Goal: Information Seeking & Learning: Learn about a topic

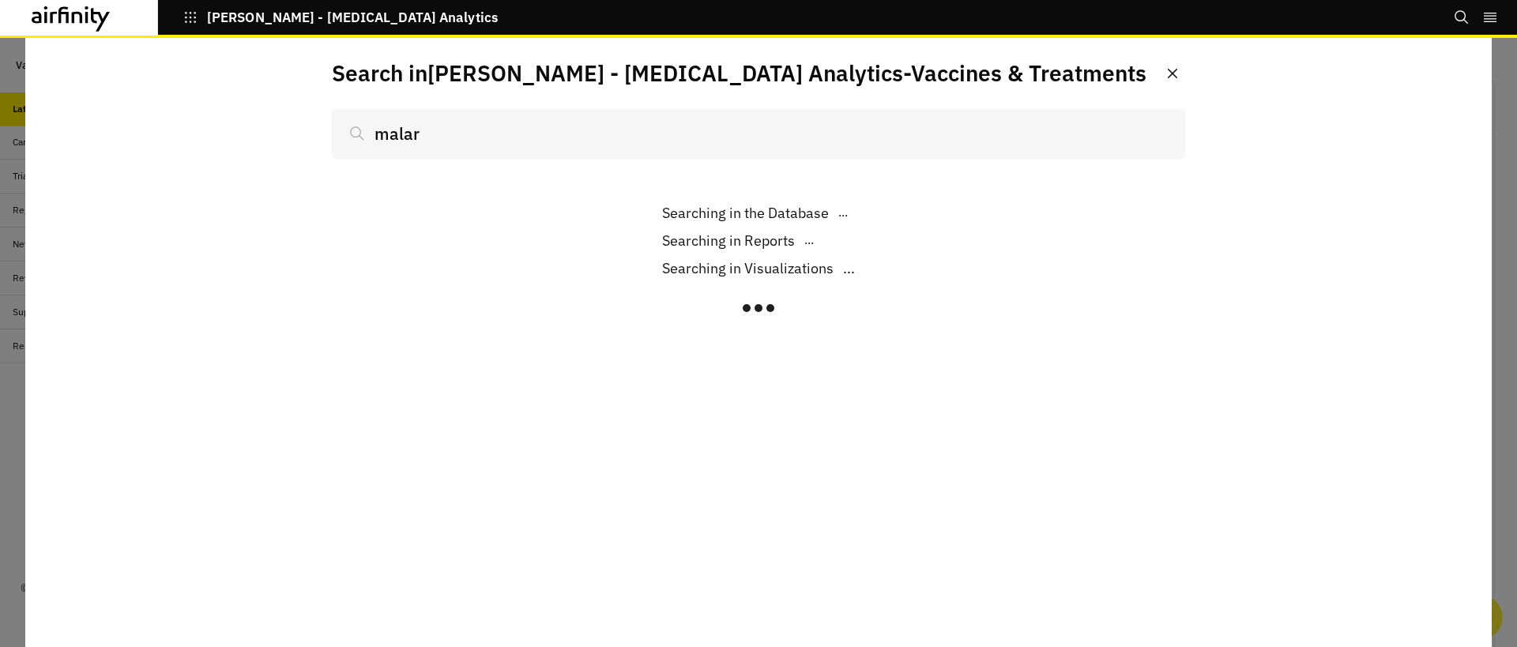
scroll to position [1175, 474]
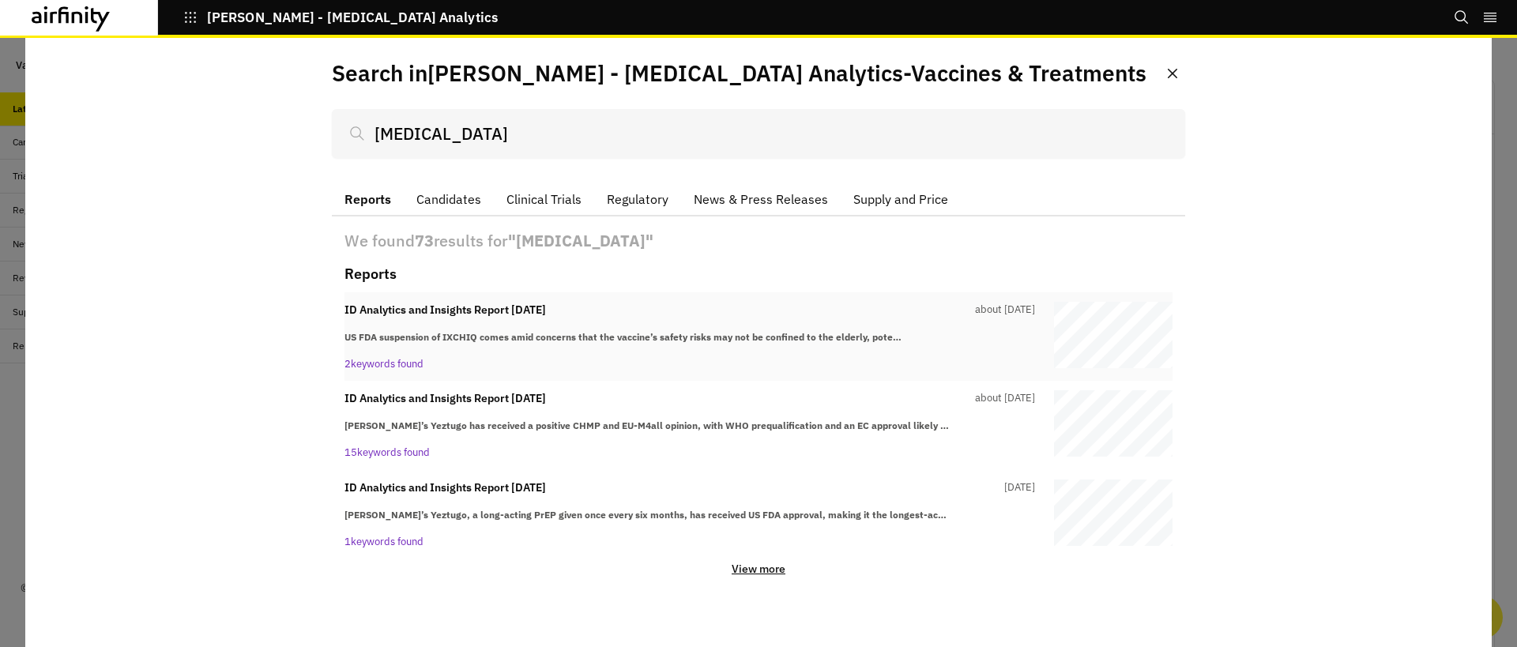
click at [646, 333] on strong "US FDA suspension of IXCHIQ comes amid concerns that the vaccine’s safety risks…" at bounding box center [623, 337] width 557 height 12
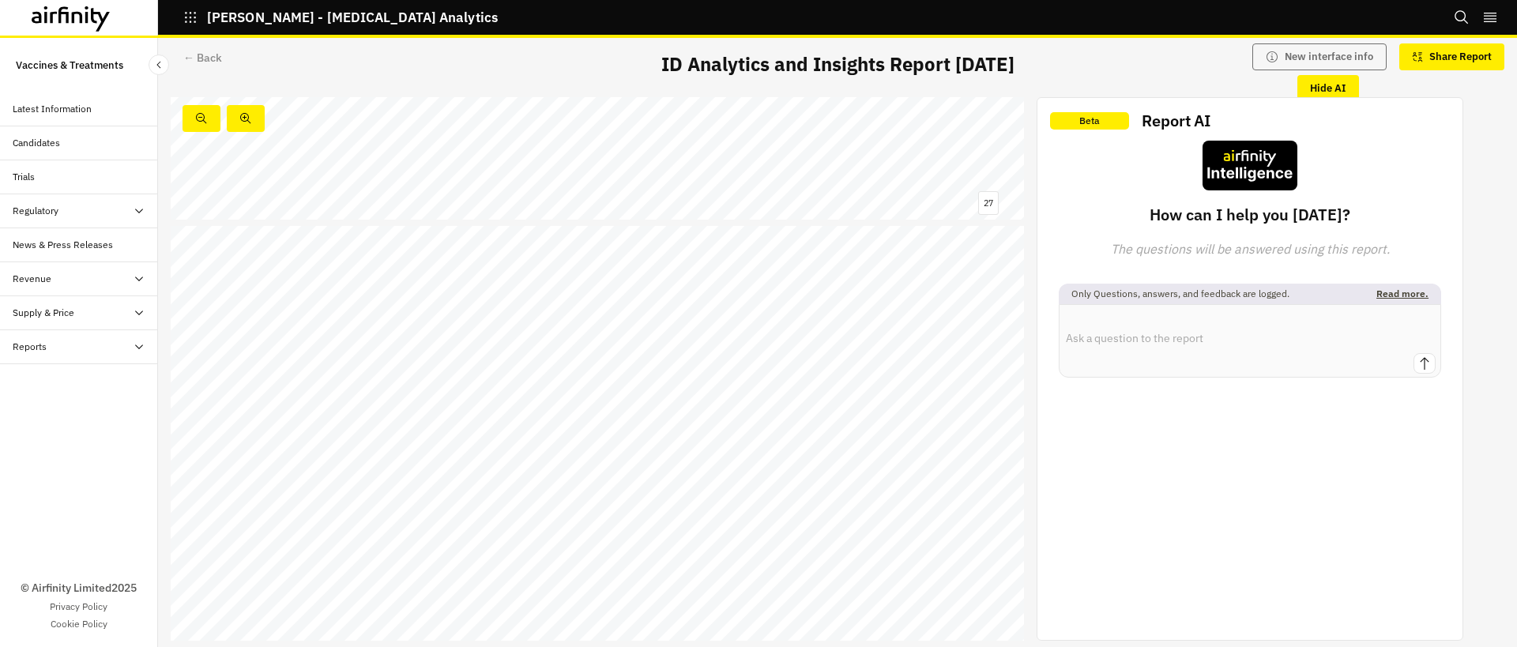
scroll to position [11616, 0]
click at [193, 54] on div "← Back" at bounding box center [202, 58] width 39 height 17
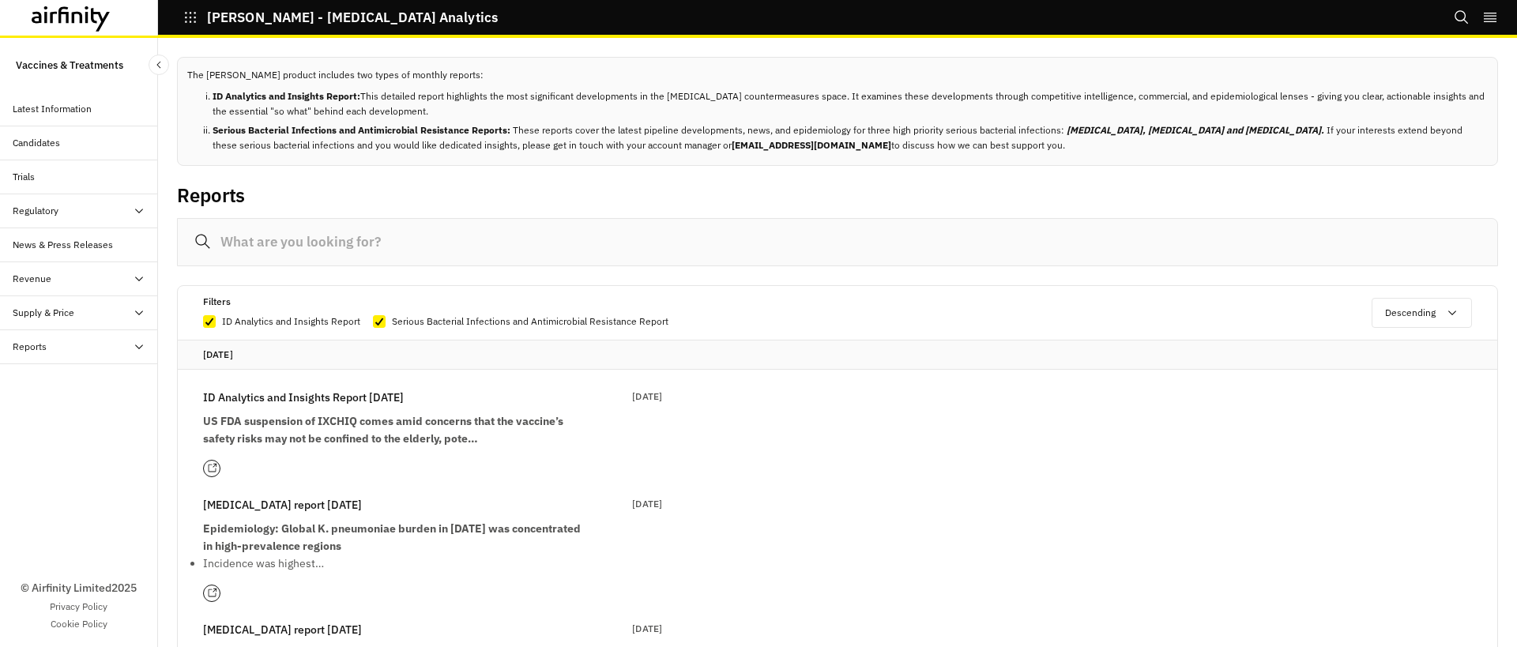
click at [386, 235] on input at bounding box center [837, 242] width 1321 height 48
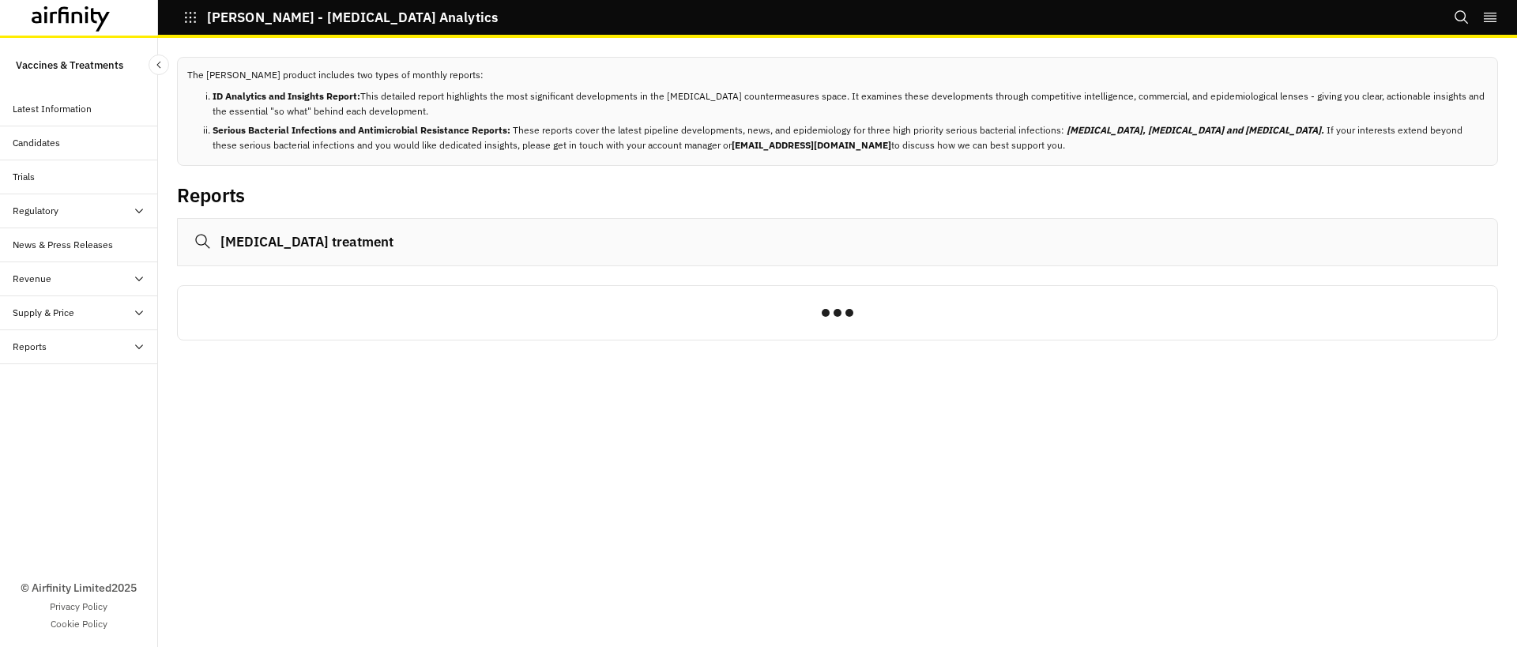
type input "[MEDICAL_DATA] treatment"
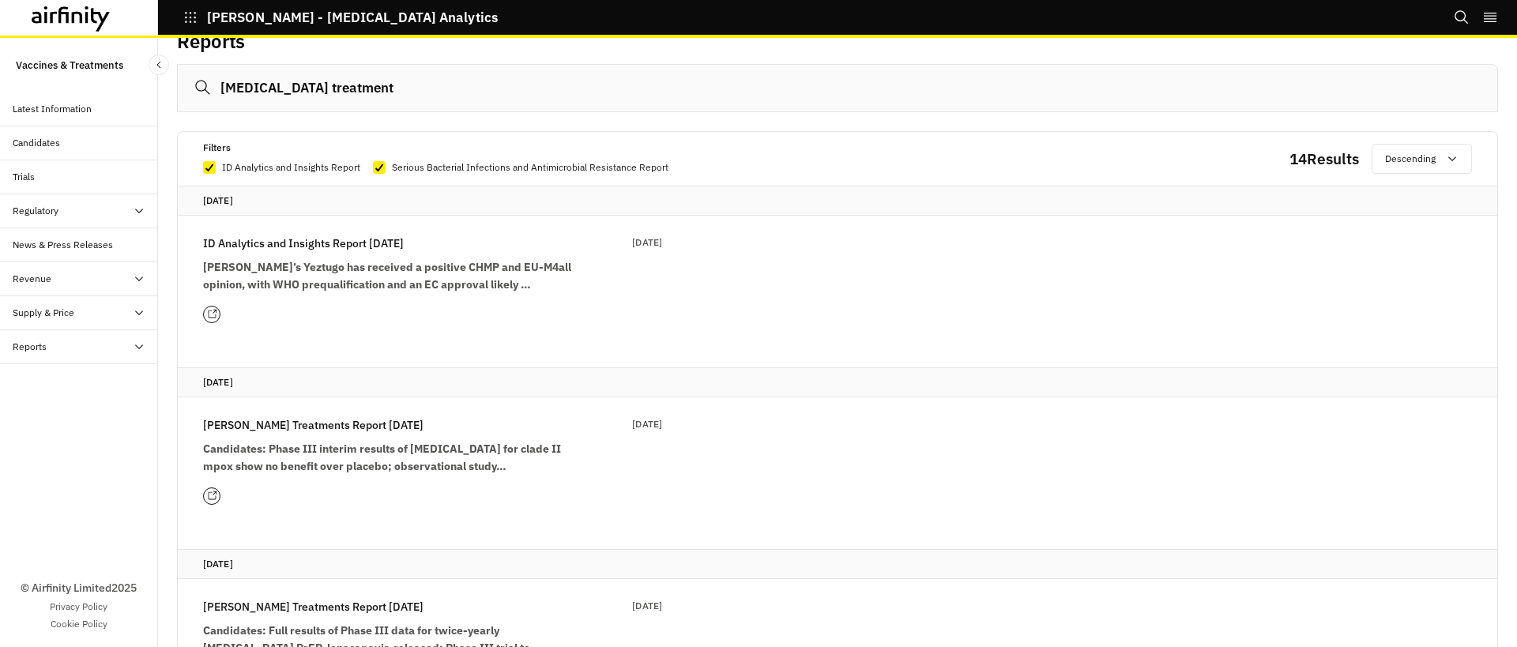
scroll to position [156, 0]
click at [463, 262] on strong "[PERSON_NAME]’s Yeztugo has received a positive CHMP and EU-M4all opinion, with…" at bounding box center [387, 274] width 368 height 32
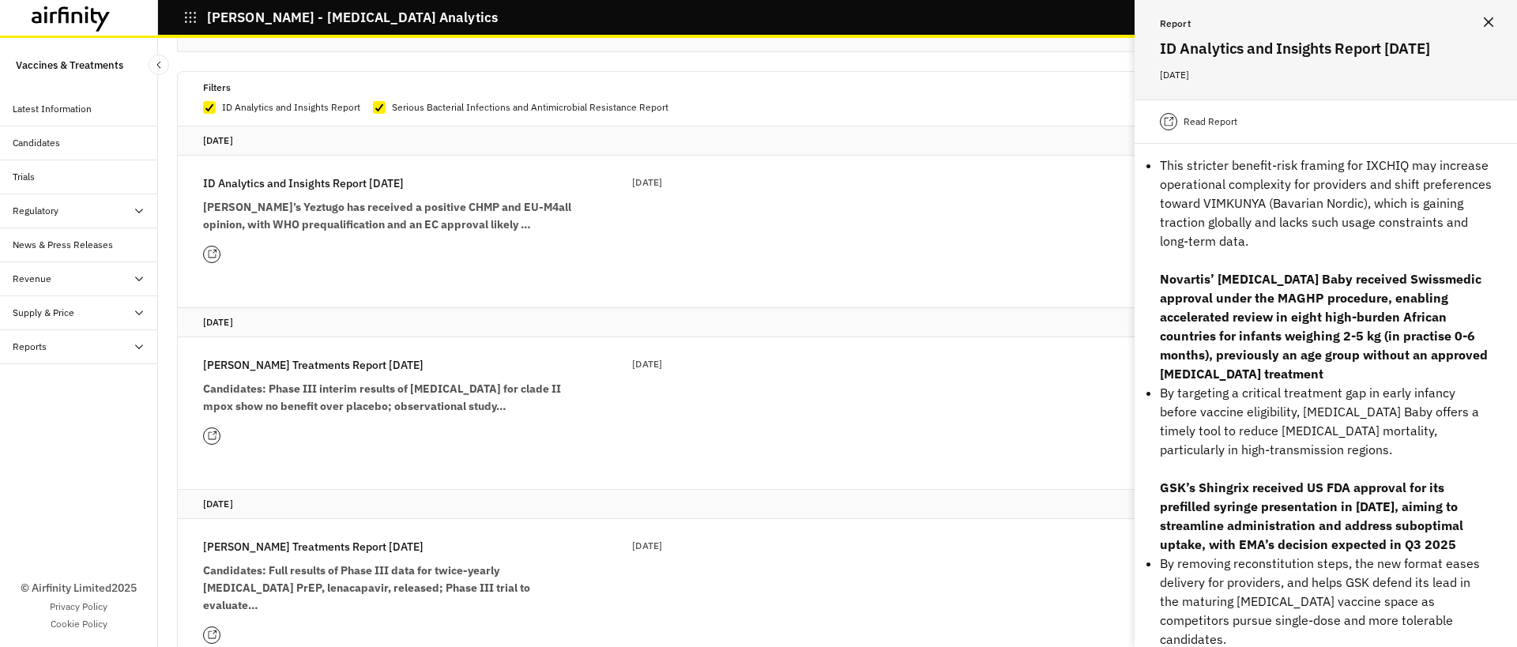
scroll to position [470, 0]
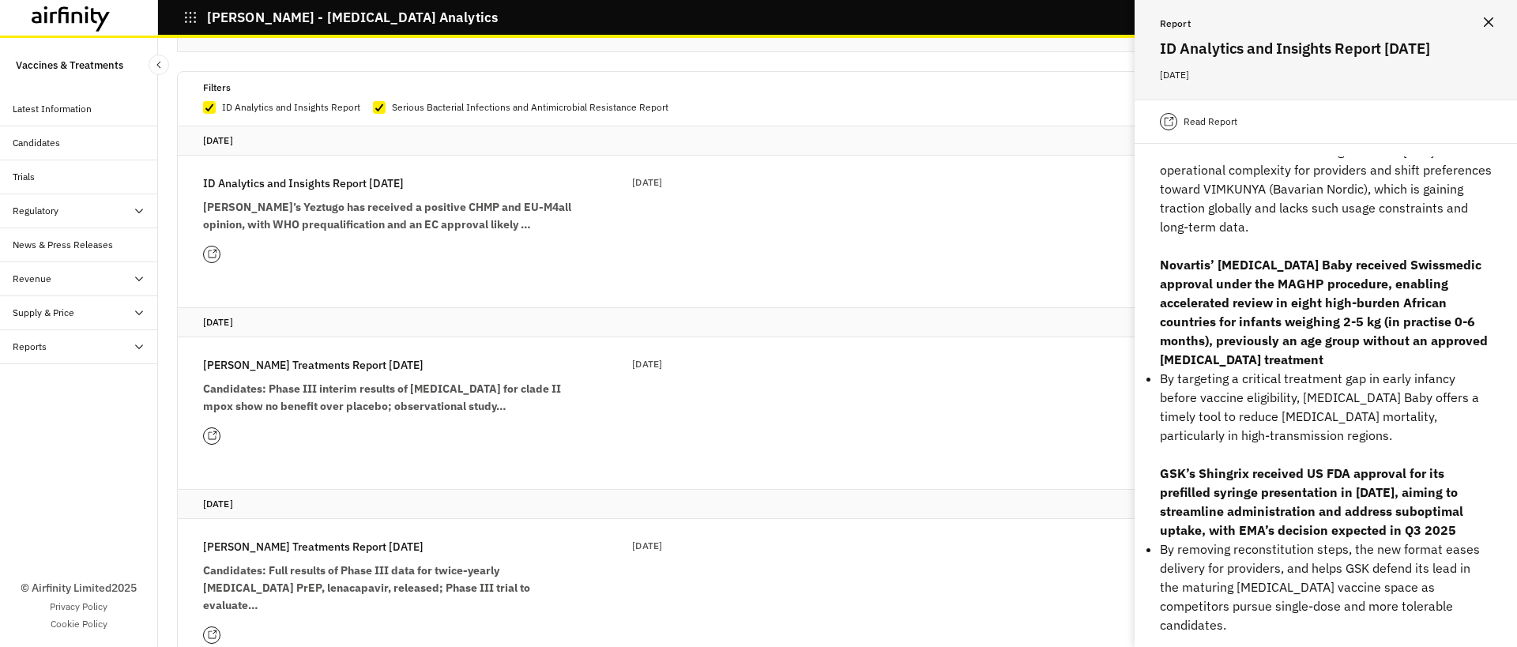
click at [1193, 130] on div "Read Report" at bounding box center [1198, 121] width 77 height 17
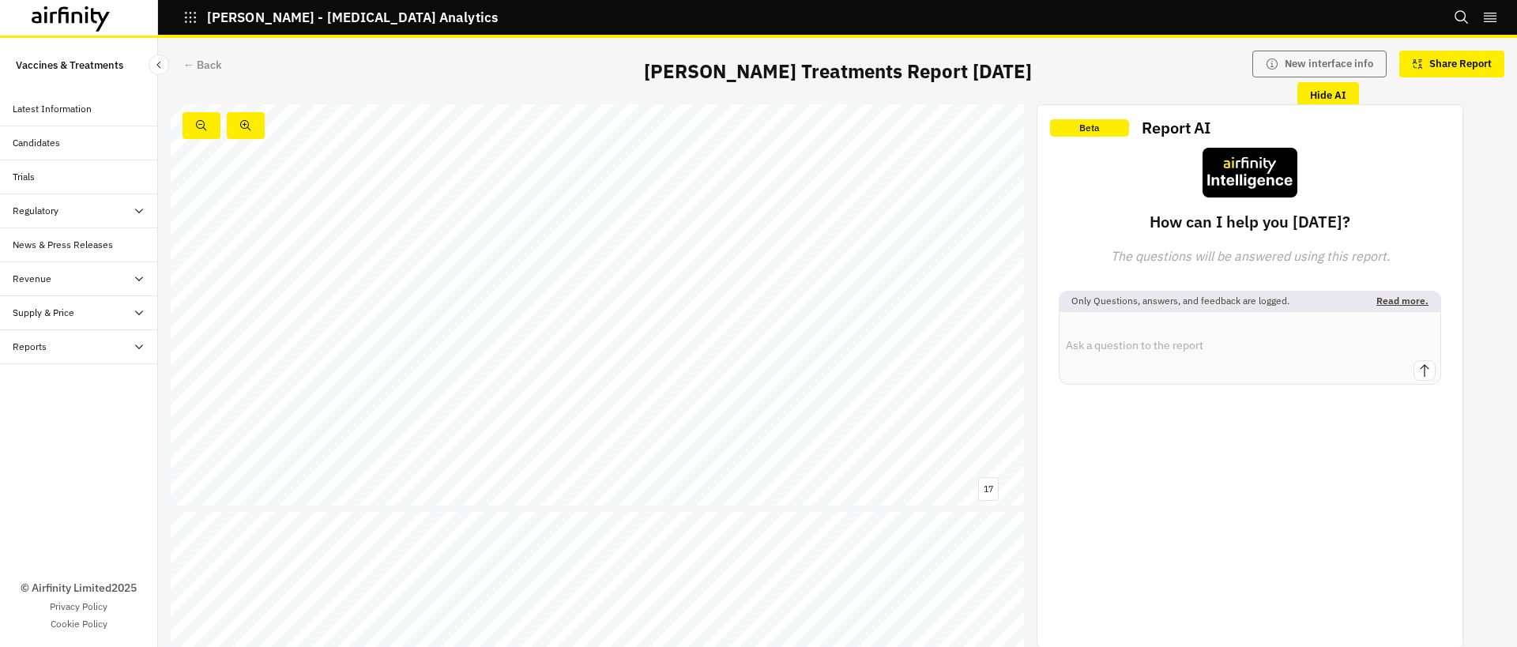
scroll to position [8829, 0]
drag, startPoint x: 231, startPoint y: 55, endPoint x: 196, endPoint y: 68, distance: 37.0
click at [231, 55] on div "← Back IDA Treatments Report 14th January New interface info Share Report Hide …" at bounding box center [837, 74] width 1359 height 60
click at [186, 72] on div "← Back" at bounding box center [202, 65] width 39 height 17
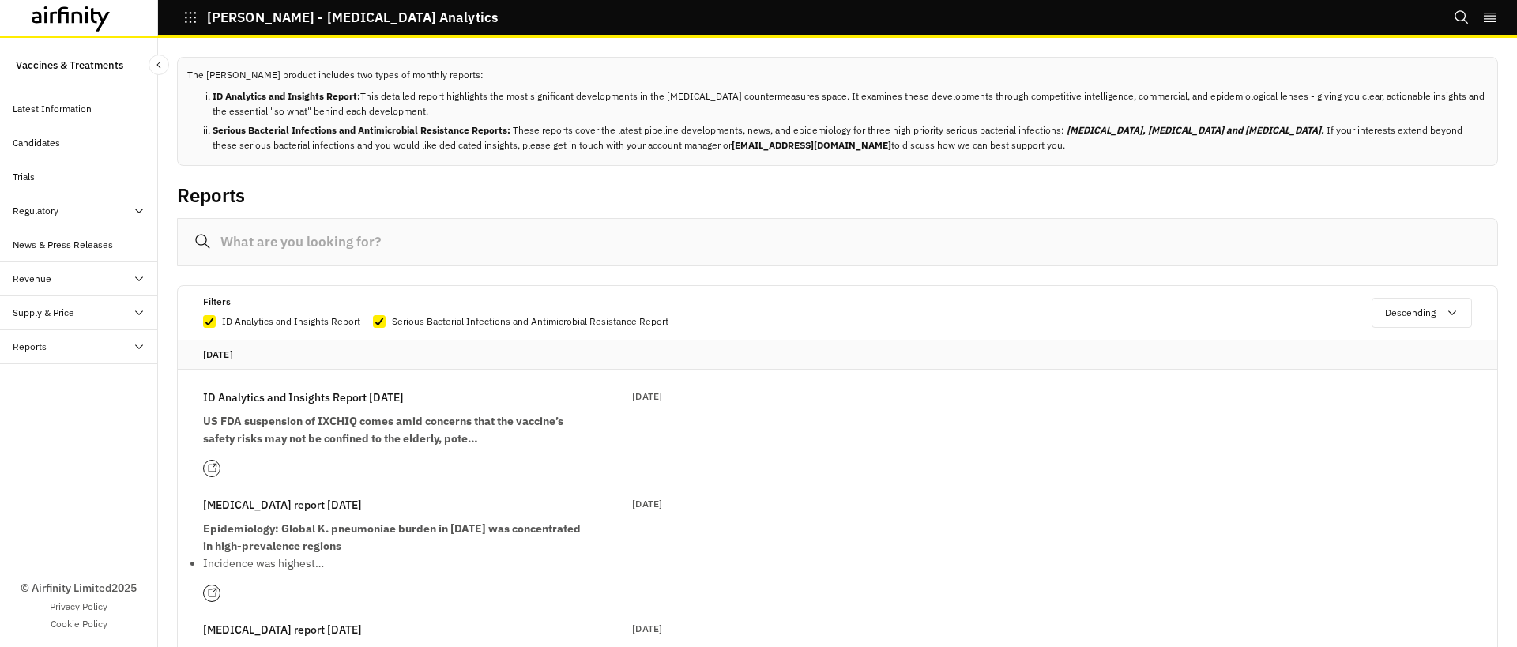
click at [380, 261] on input at bounding box center [837, 242] width 1321 height 48
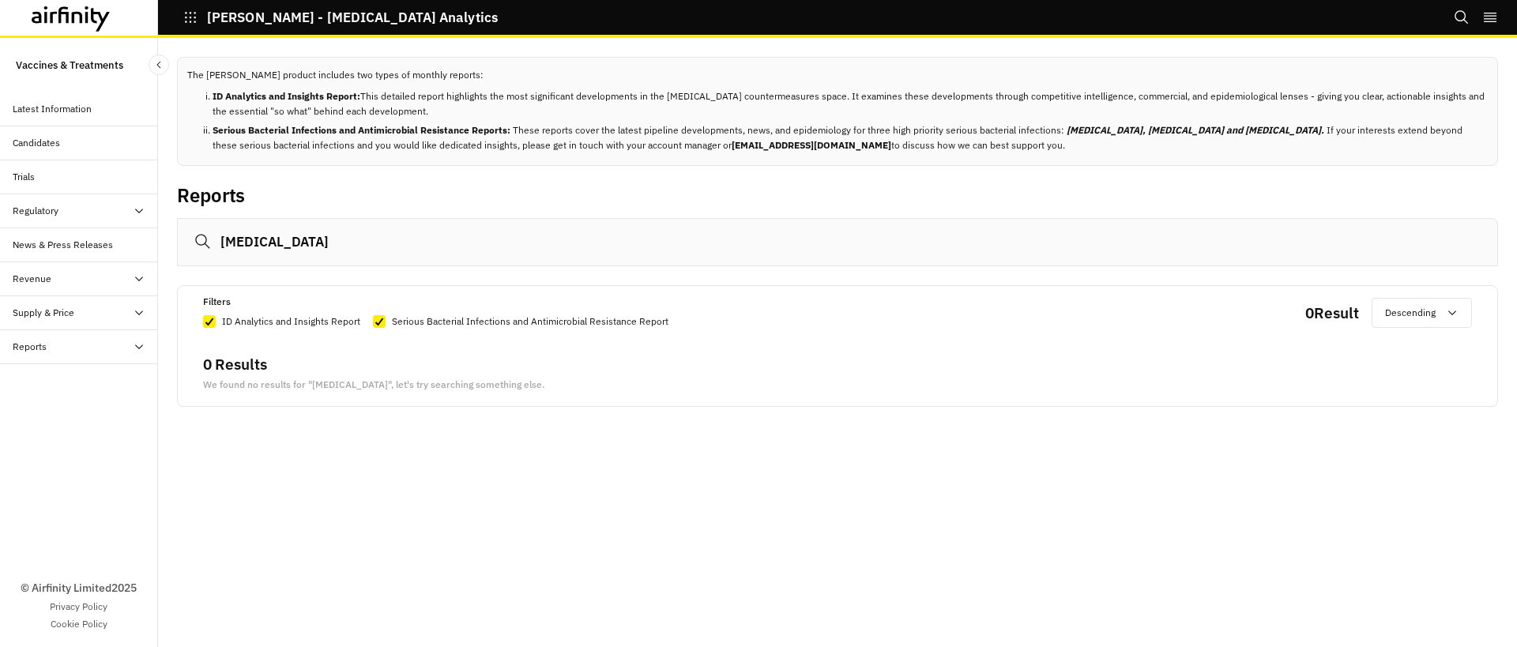
drag, startPoint x: 318, startPoint y: 252, endPoint x: 188, endPoint y: 232, distance: 131.2
click at [188, 232] on input "sickle cell" at bounding box center [837, 242] width 1321 height 48
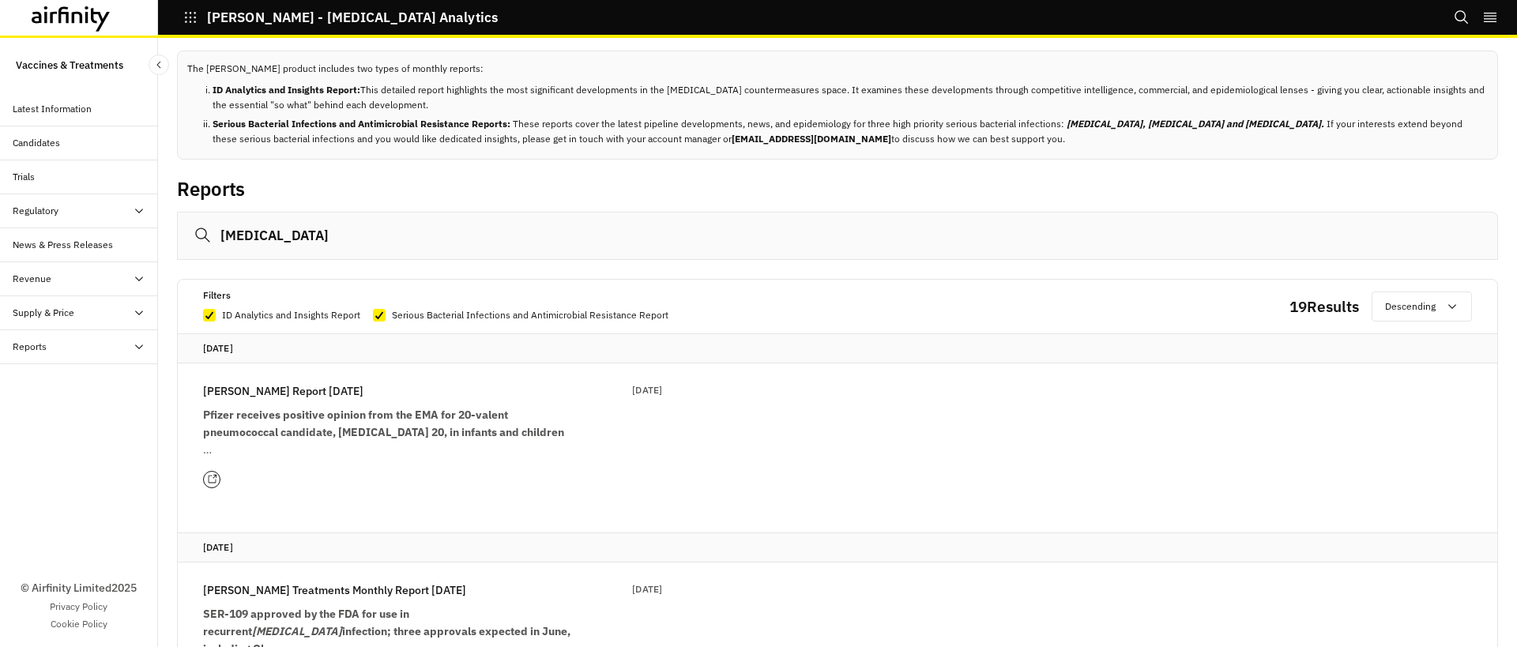
scroll to position [9, 0]
type input "leprosy"
click at [334, 420] on p "Pfizer receives positive opinion from the EMA for 20-valent pneumococcal candid…" at bounding box center [392, 421] width 379 height 35
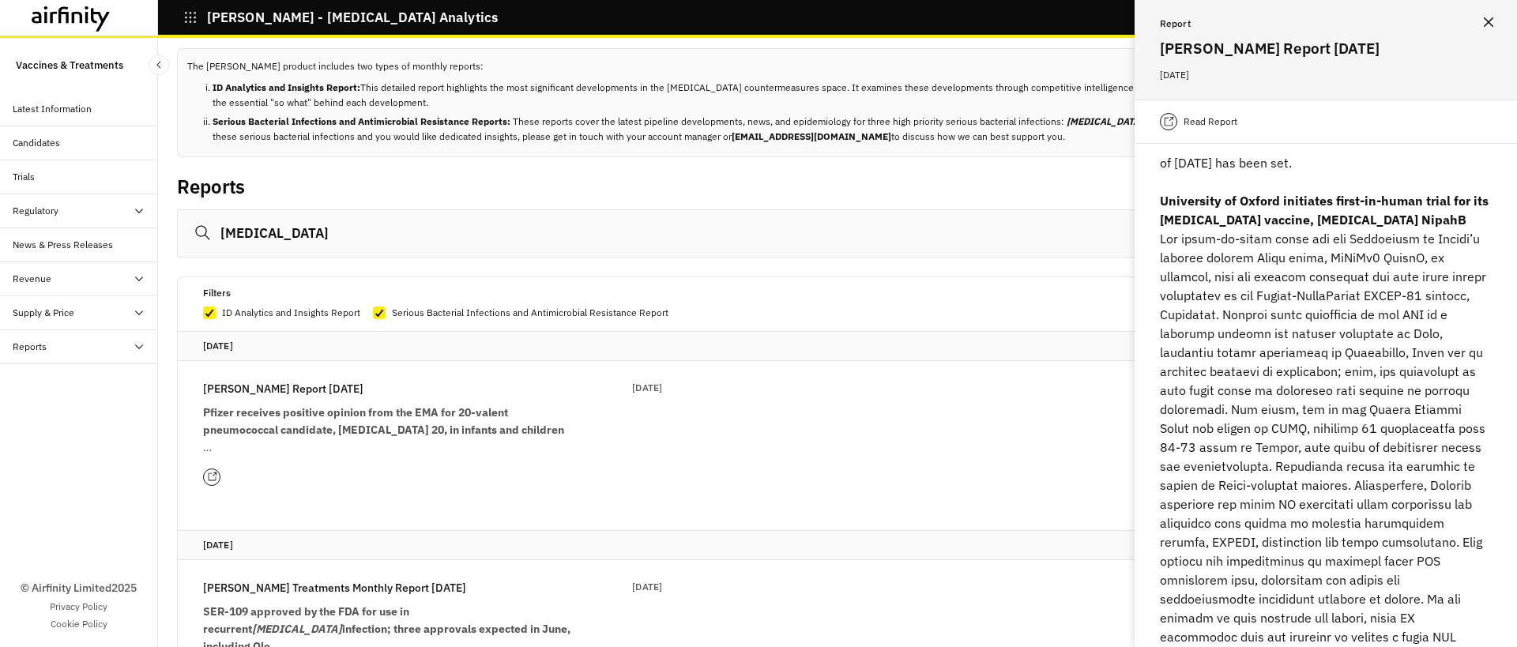
scroll to position [451, 0]
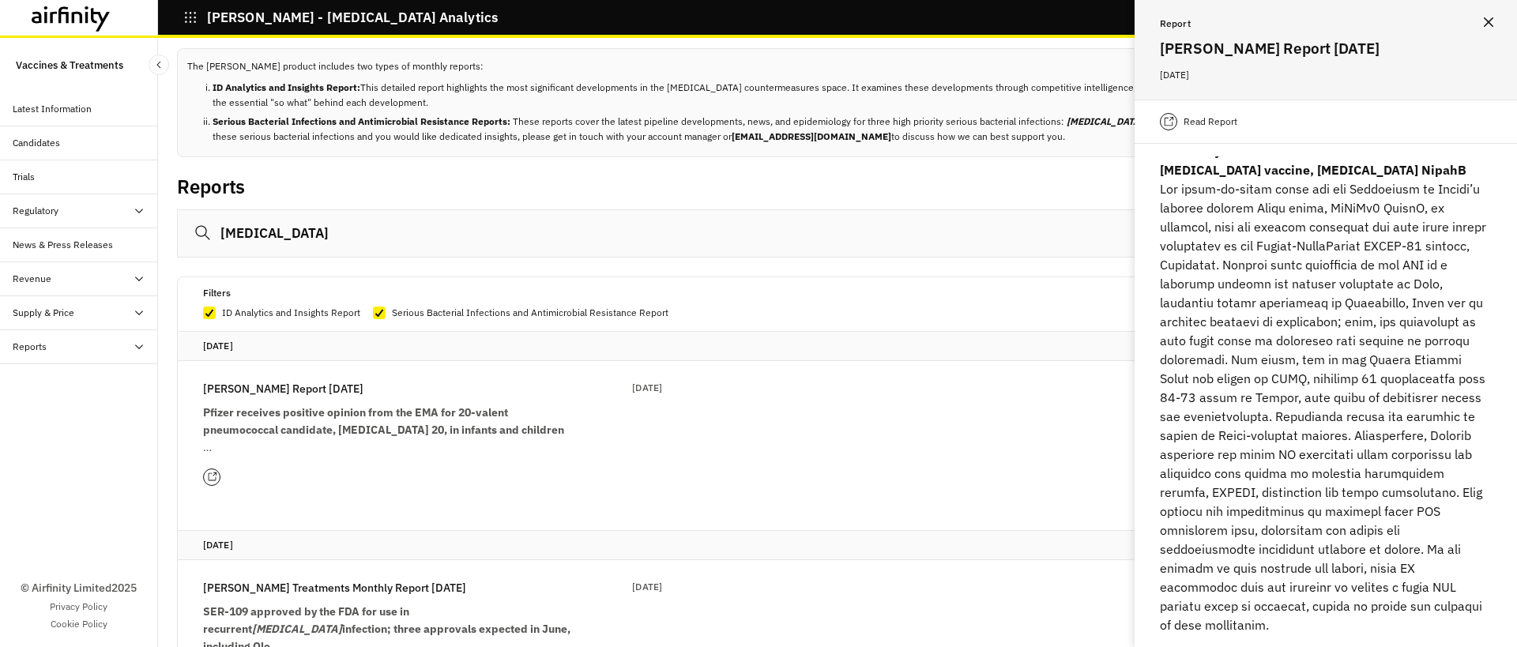
drag, startPoint x: 1184, startPoint y: 103, endPoint x: 1189, endPoint y: 122, distance: 19.5
click at [1184, 103] on div "Read Report" at bounding box center [1326, 122] width 382 height 44
click at [1189, 122] on p "Read Report" at bounding box center [1211, 122] width 54 height 16
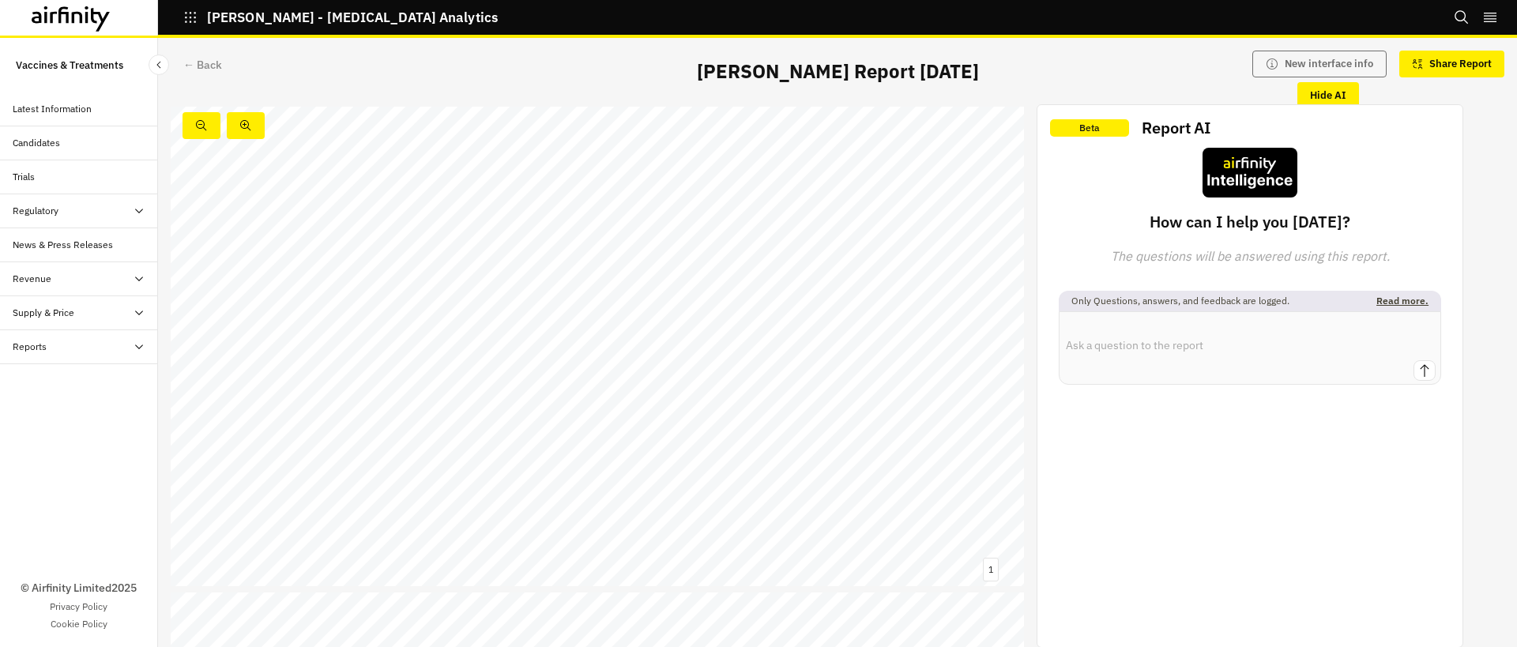
scroll to position [8285, 0]
click at [197, 62] on div "← Back" at bounding box center [202, 65] width 39 height 17
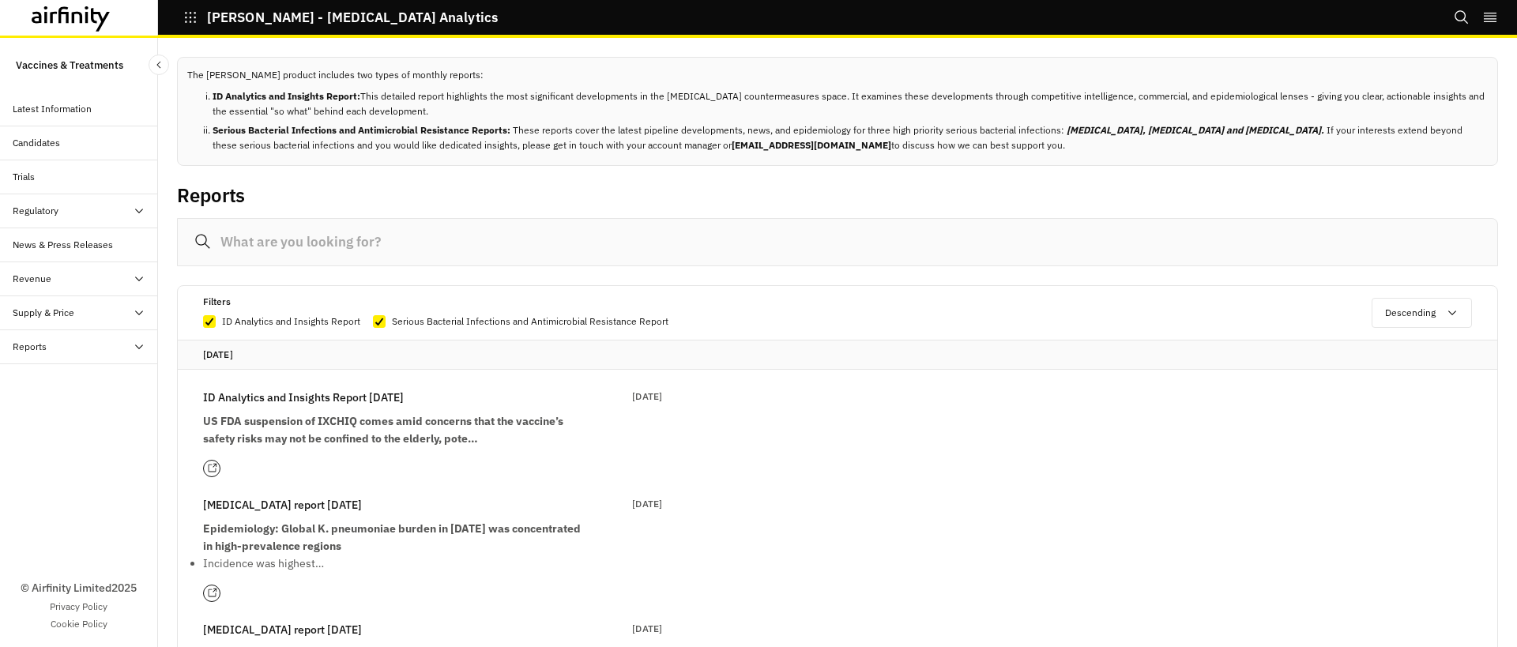
scroll to position [90, 0]
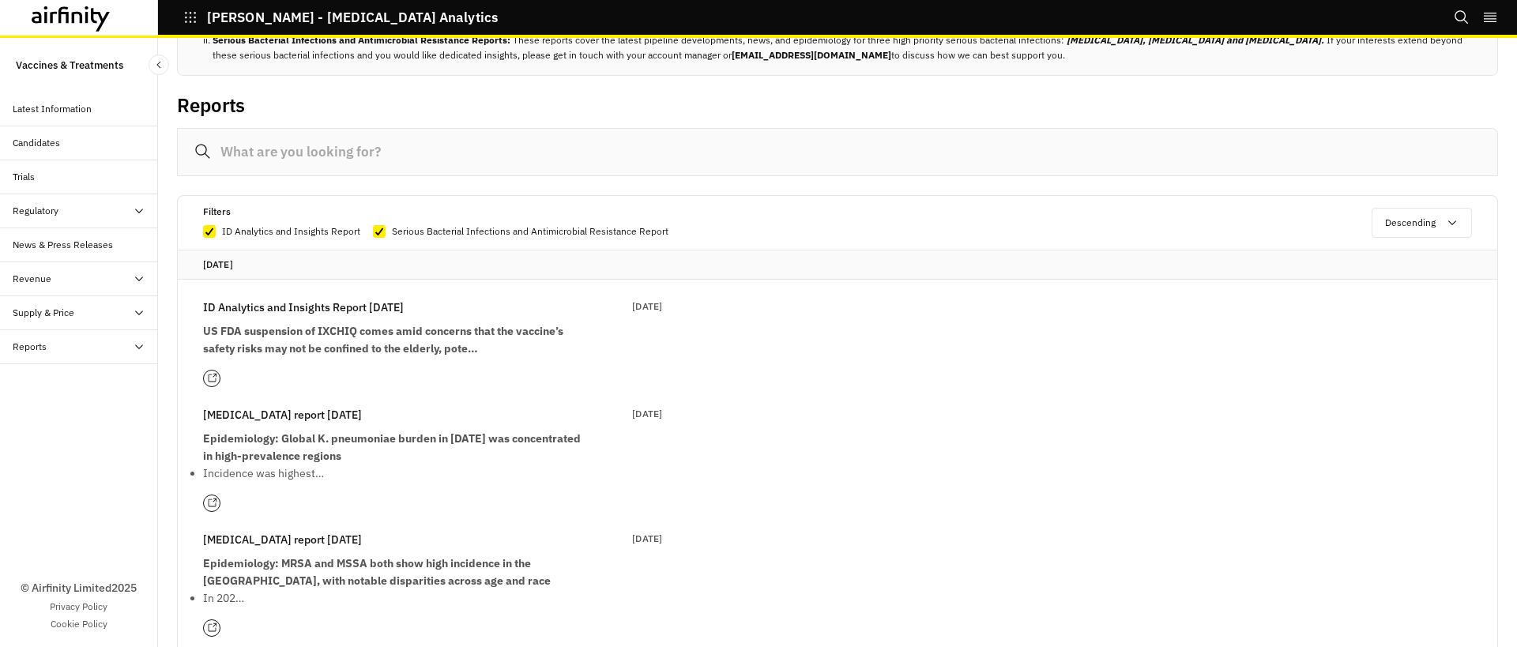
click at [378, 151] on input at bounding box center [837, 152] width 1321 height 48
